Goal: Task Accomplishment & Management: Complete application form

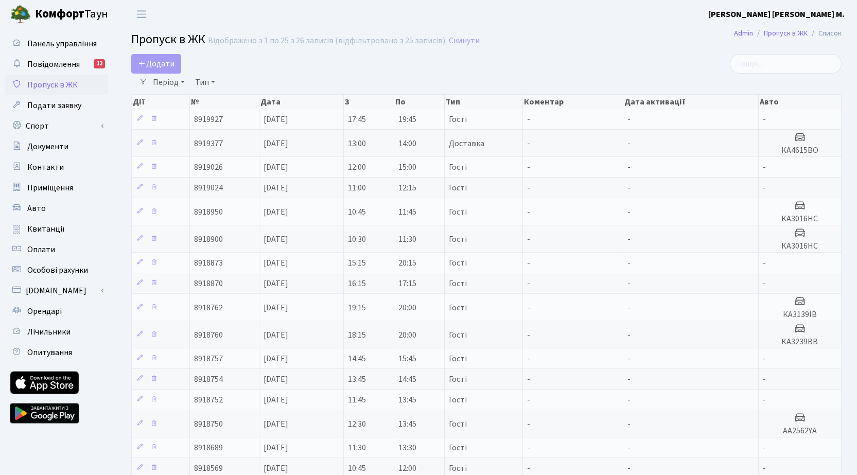
select select "25"
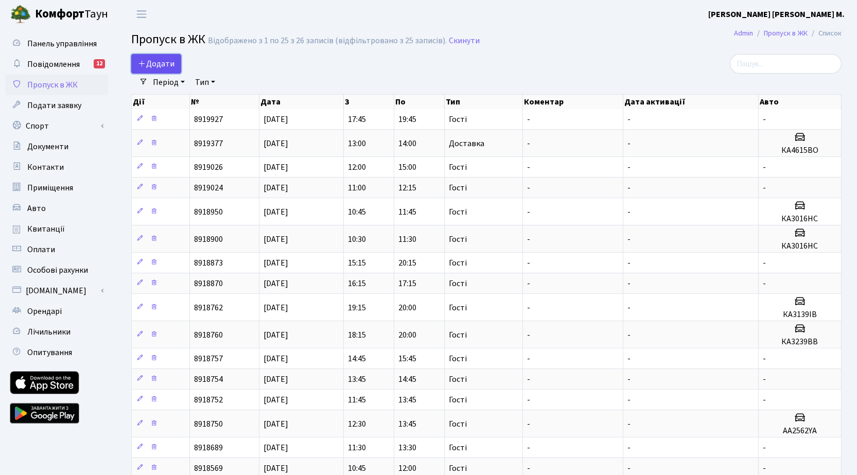
click at [168, 62] on span "Додати" at bounding box center [156, 63] width 37 height 11
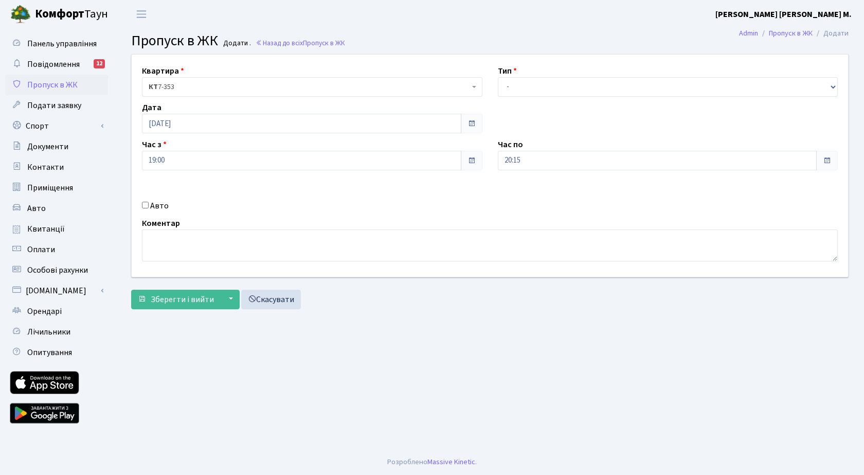
click at [156, 206] on label "Авто" at bounding box center [159, 206] width 19 height 12
click at [149, 206] on input "Авто" at bounding box center [145, 205] width 7 height 7
checkbox input "true"
paste input "3239 АВТ"
type input "3239 АВТ"
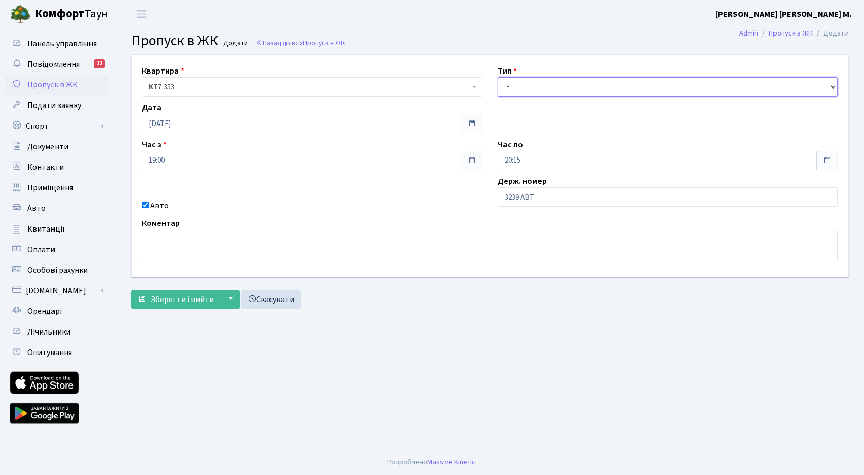
click at [538, 88] on select "- Доставка Таксі Гості Сервіс" at bounding box center [668, 87] width 341 height 20
select select "3"
click at [498, 77] on select "- Доставка Таксі Гості Сервіс" at bounding box center [668, 87] width 341 height 20
click at [198, 300] on span "Зберегти і вийти" at bounding box center [182, 299] width 63 height 11
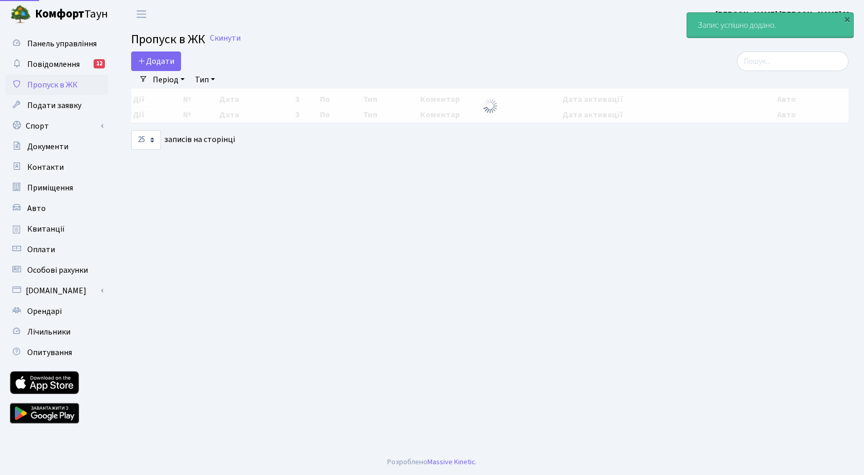
select select "25"
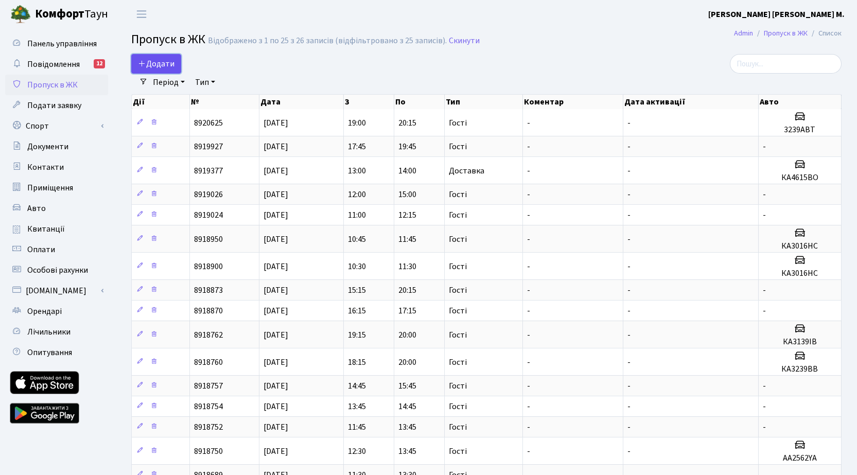
click at [167, 63] on span "Додати" at bounding box center [156, 63] width 37 height 11
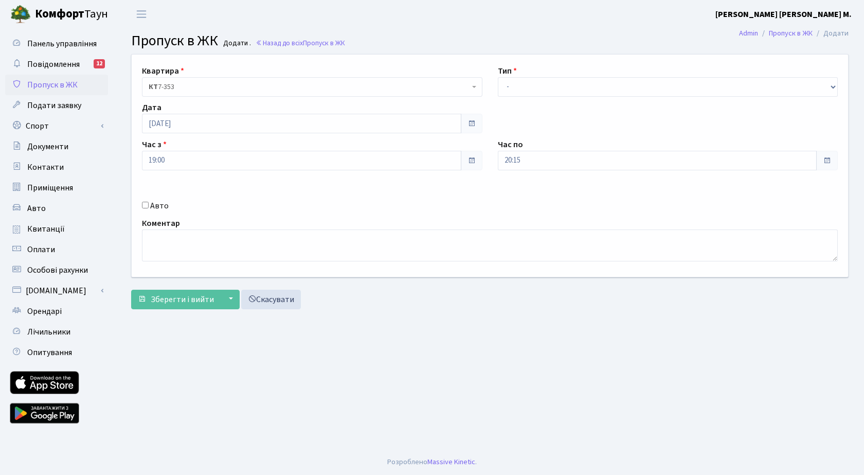
drag, startPoint x: 145, startPoint y: 207, endPoint x: 153, endPoint y: 205, distance: 8.5
click at [149, 205] on div "Авто" at bounding box center [312, 206] width 356 height 12
click at [146, 204] on input "Авто" at bounding box center [145, 205] width 7 height 7
checkbox input "true"
paste input "AA9071PA"
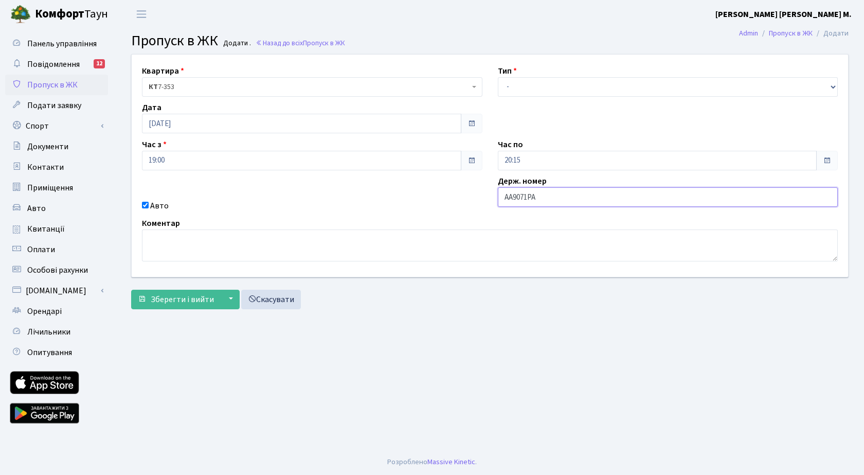
type input "AA9071PA"
click at [530, 85] on select "- Доставка Таксі Гості Сервіс" at bounding box center [668, 87] width 341 height 20
select select "3"
click at [498, 77] on select "- Доставка Таксі Гості Сервіс" at bounding box center [668, 87] width 341 height 20
click at [191, 299] on span "Зберегти і вийти" at bounding box center [182, 299] width 63 height 11
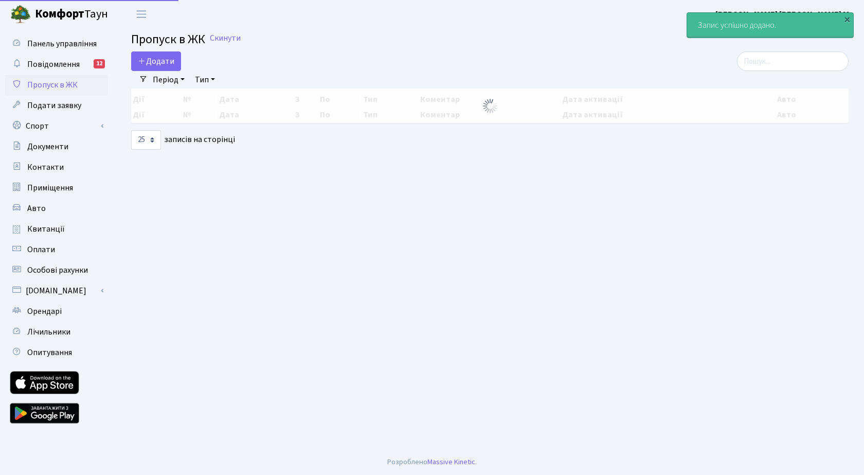
select select "25"
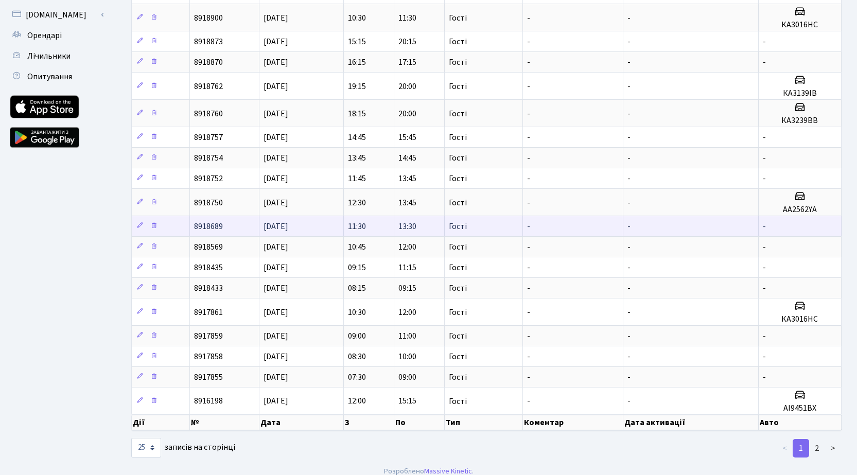
scroll to position [285, 0]
